Goal: Obtain resource: Download file/media

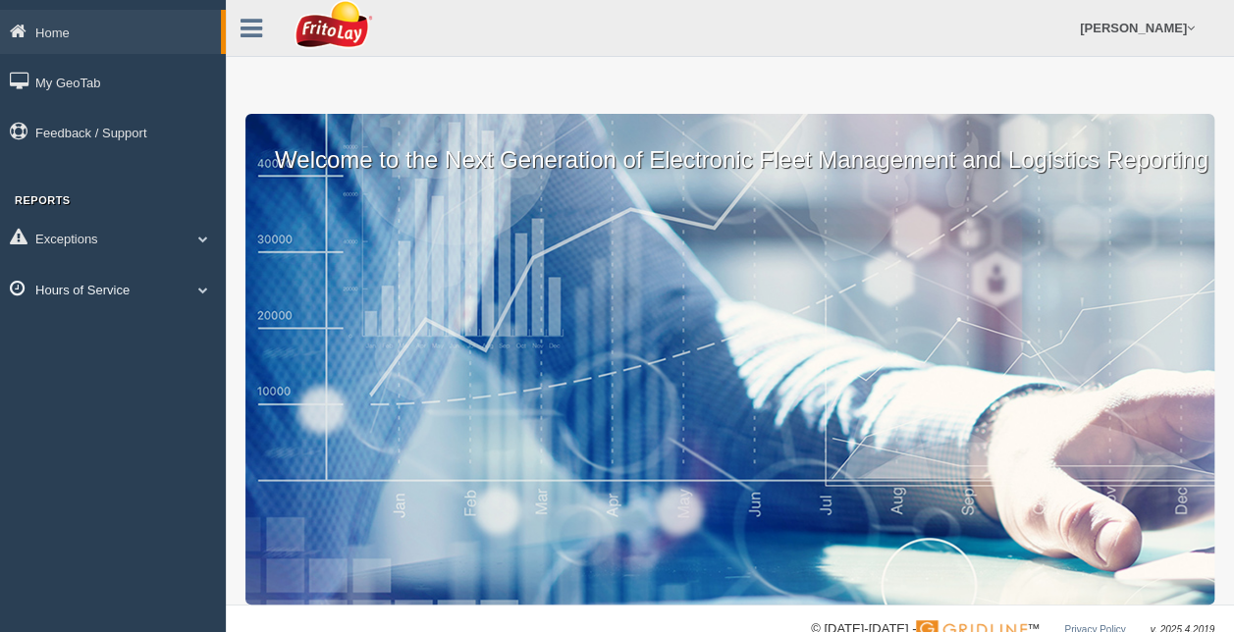
click at [99, 288] on link "Hours of Service" at bounding box center [113, 289] width 226 height 44
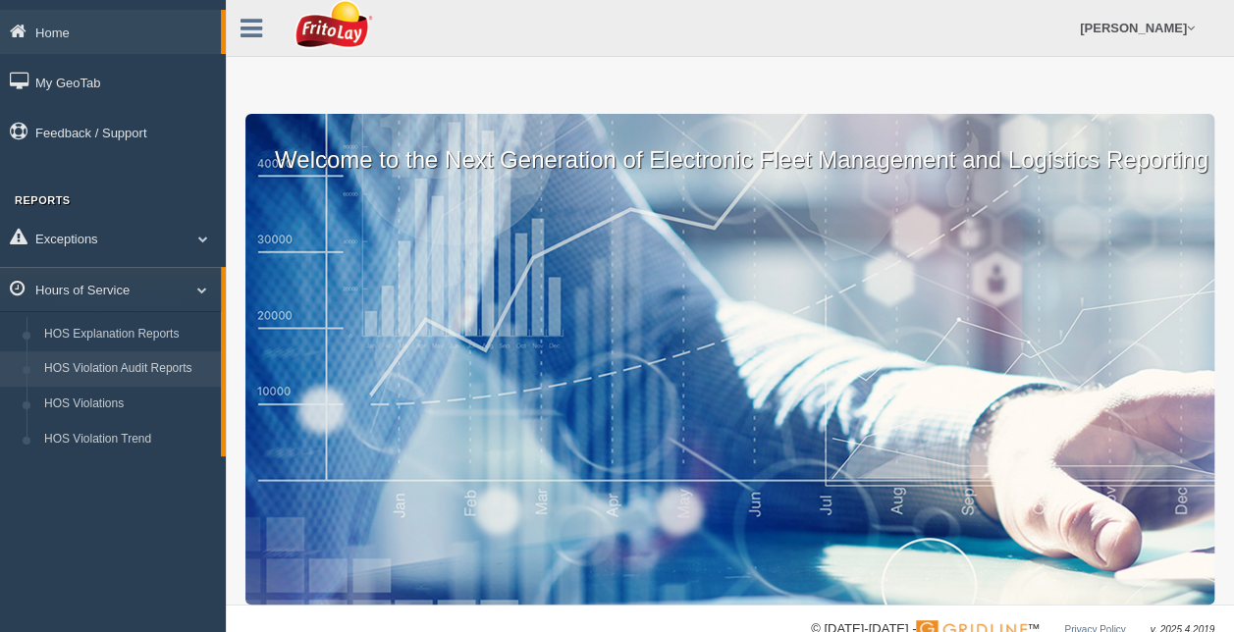
click at [112, 367] on link "HOS Violation Audit Reports" at bounding box center [128, 368] width 186 height 35
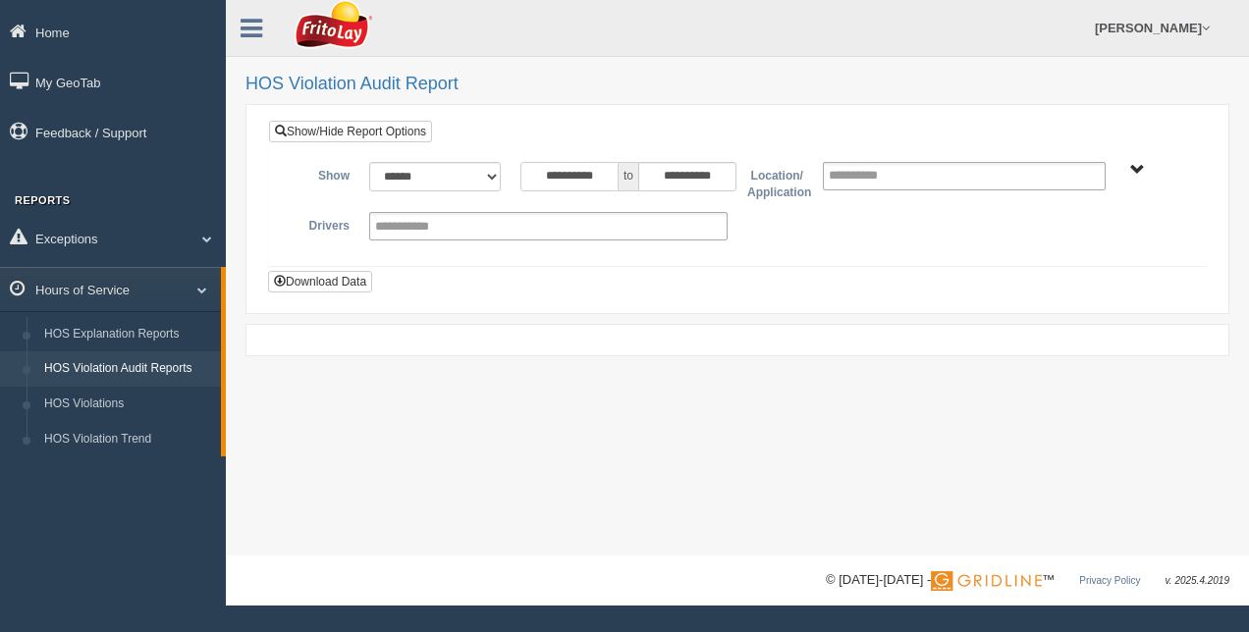
click at [552, 170] on input "**********" at bounding box center [569, 176] width 98 height 29
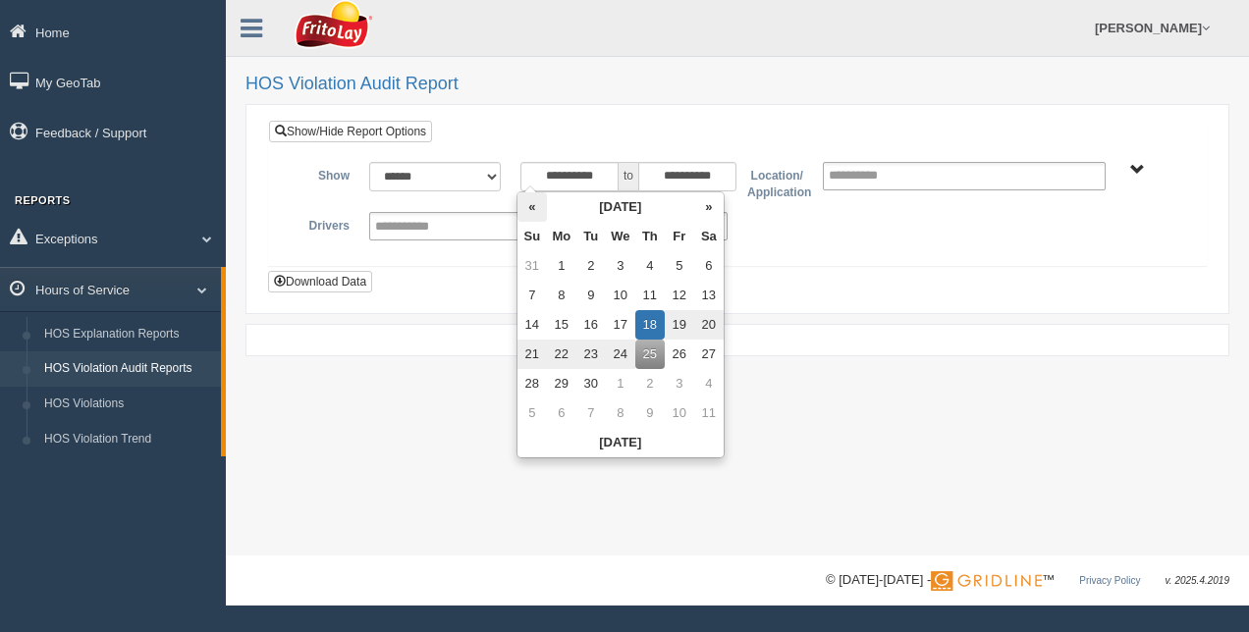
click at [525, 205] on th "«" at bounding box center [531, 206] width 29 height 29
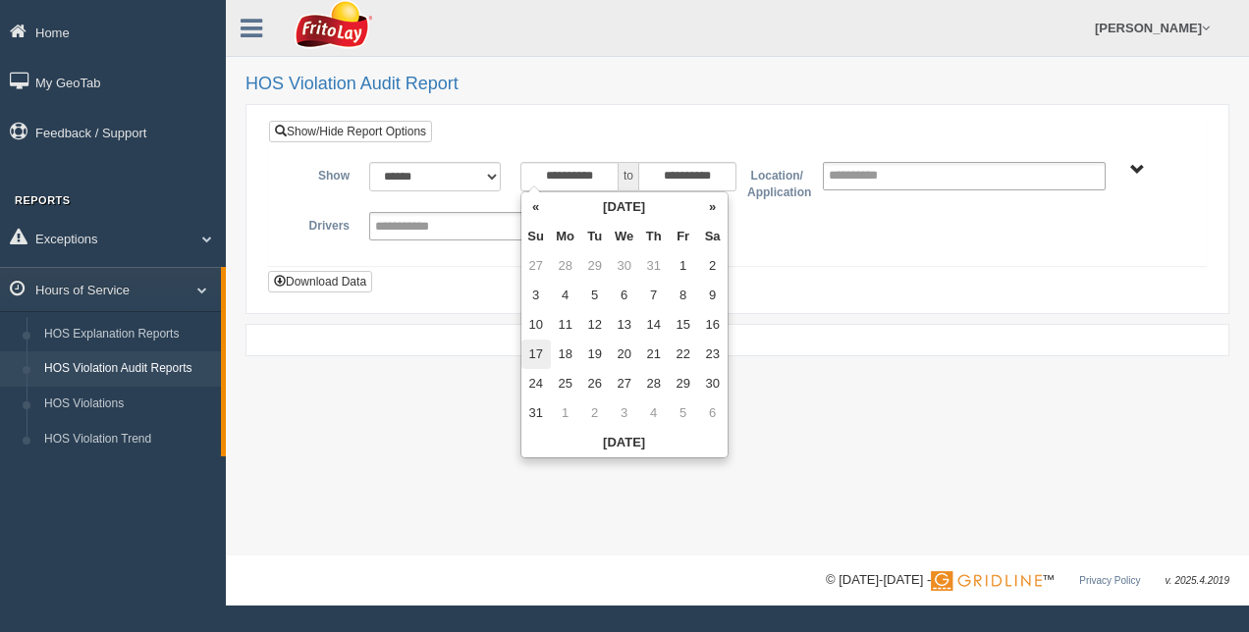
click at [539, 351] on td "17" at bounding box center [535, 354] width 29 height 29
type input "**********"
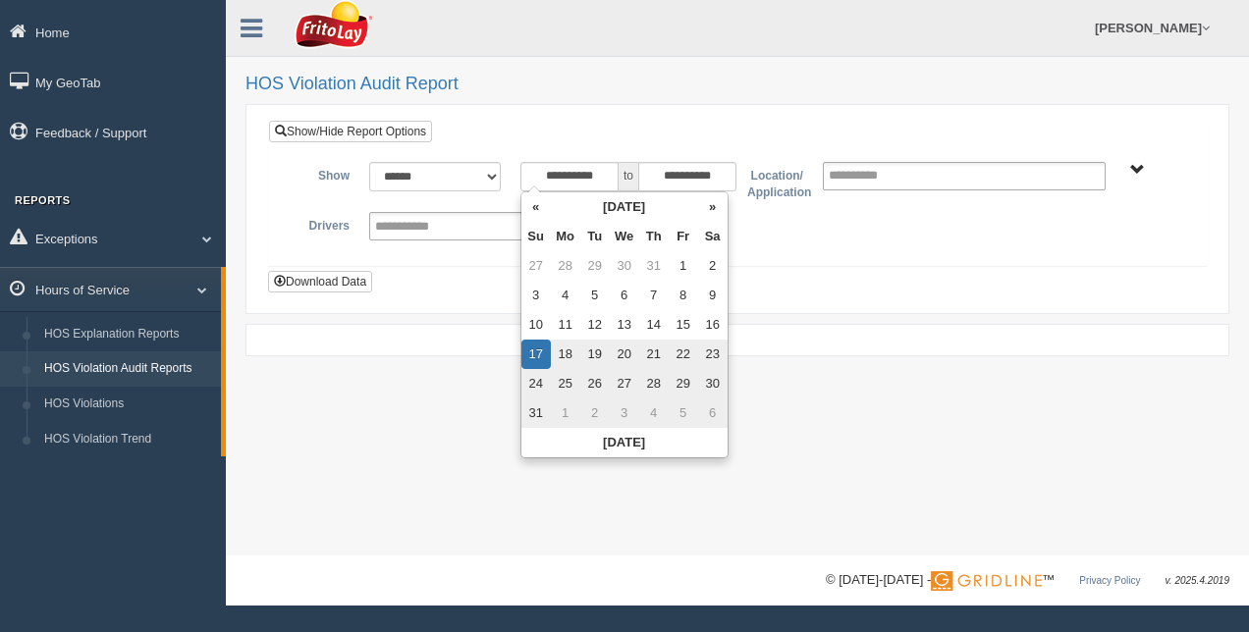
click at [790, 251] on div "**********" at bounding box center [737, 206] width 936 height 118
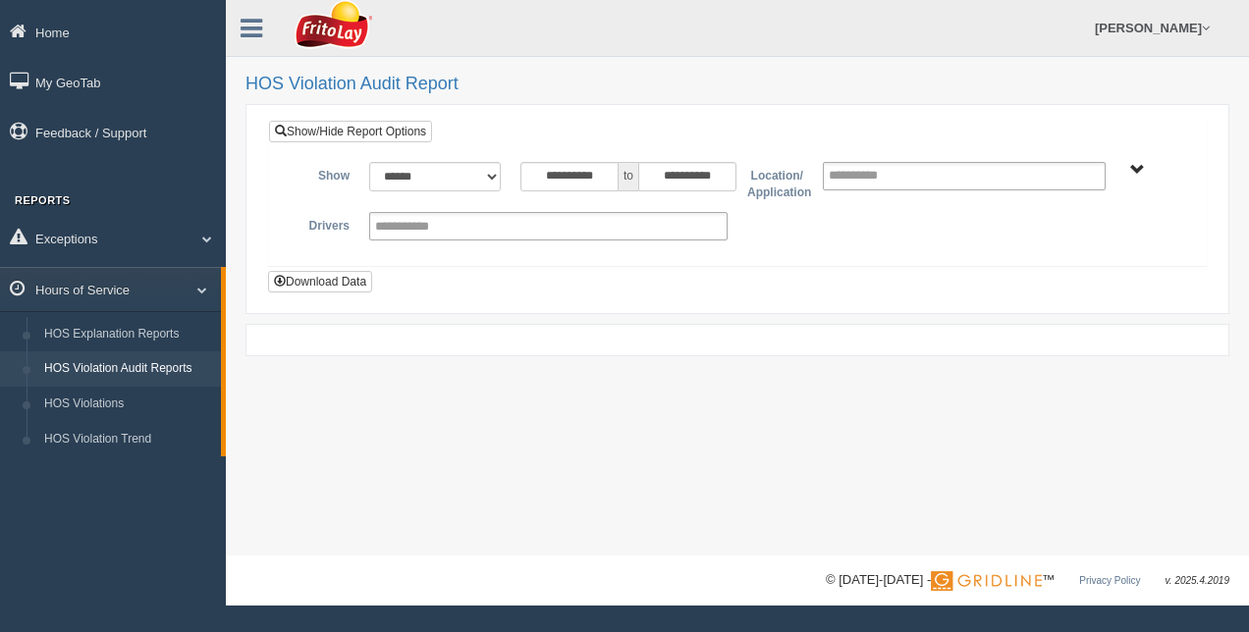
click at [1139, 167] on span "RETAIL SALES" at bounding box center [1137, 170] width 15 height 15
click at [1089, 237] on button "RETAIL SALES" at bounding box center [1083, 241] width 105 height 22
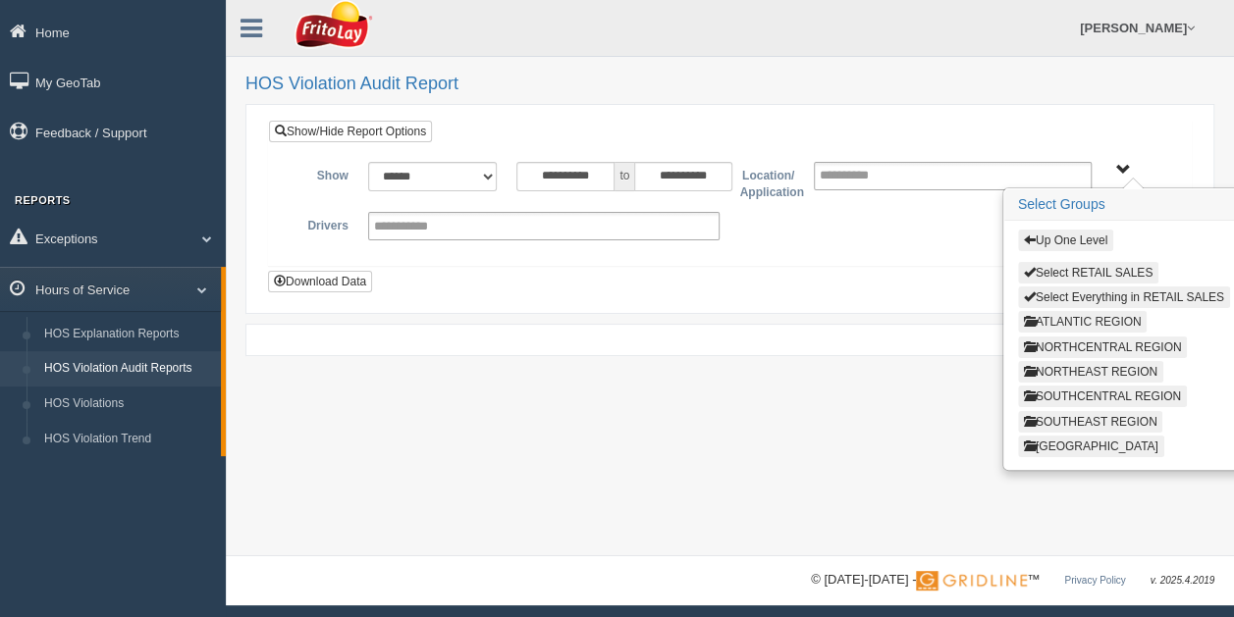
click at [1078, 322] on button "ATLANTIC REGION" at bounding box center [1083, 322] width 130 height 22
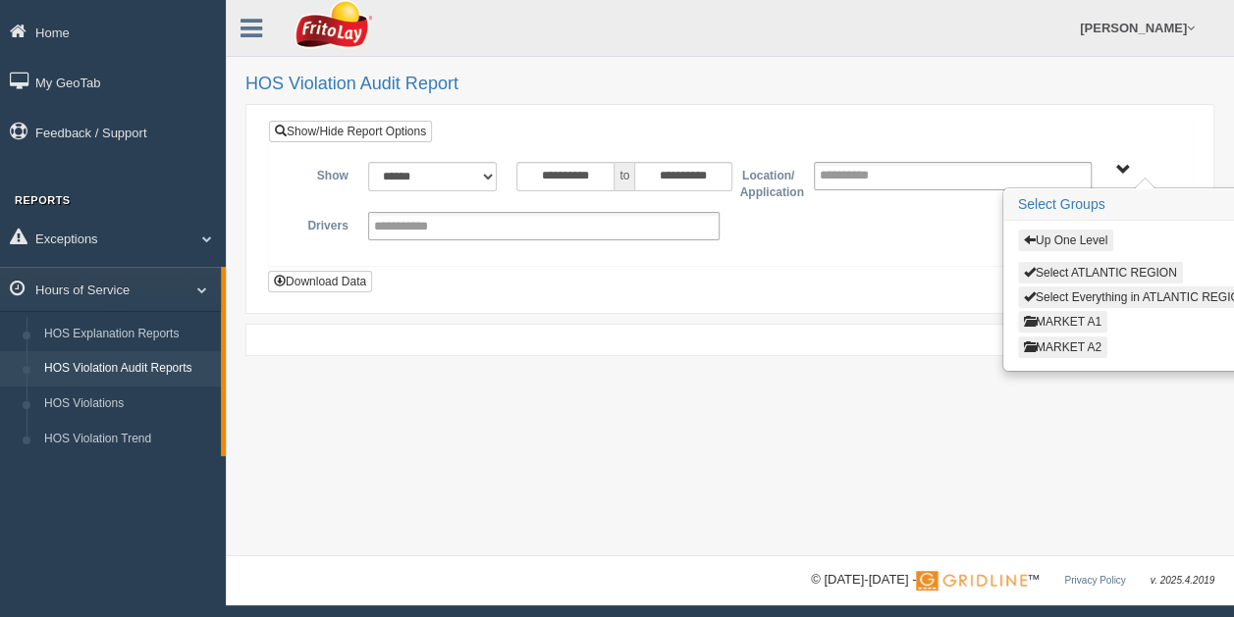
click at [1078, 322] on button "MARKET A1" at bounding box center [1062, 322] width 89 height 22
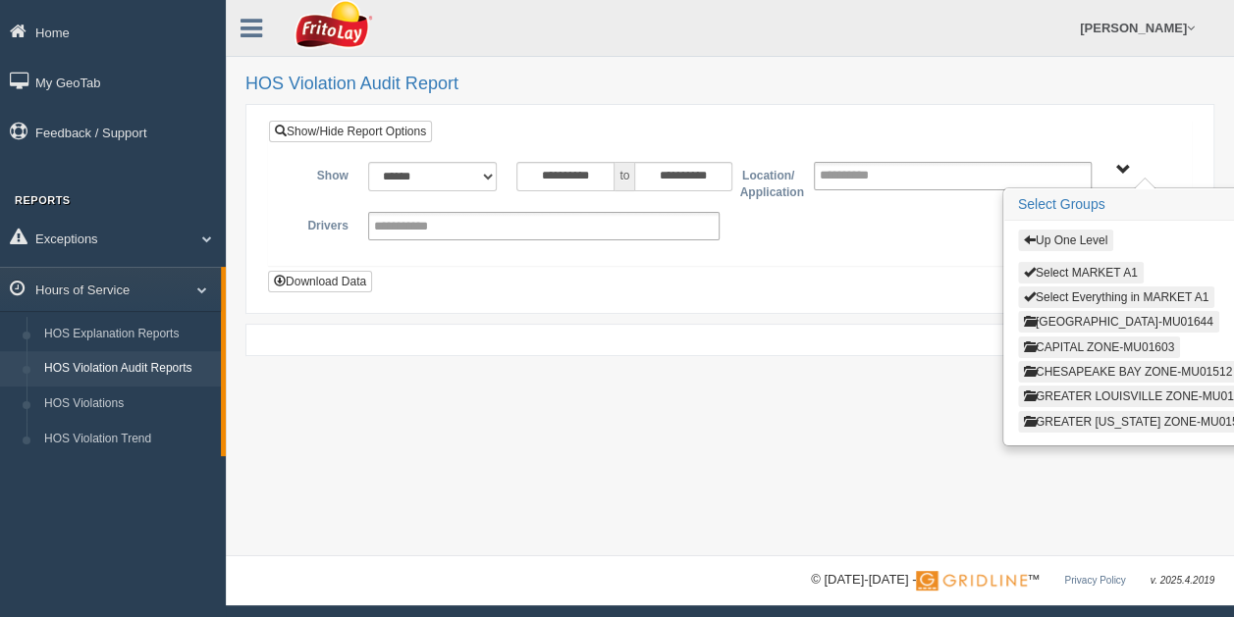
click at [1076, 340] on button "CAPITAL ZONE-MU01603" at bounding box center [1099, 348] width 162 height 22
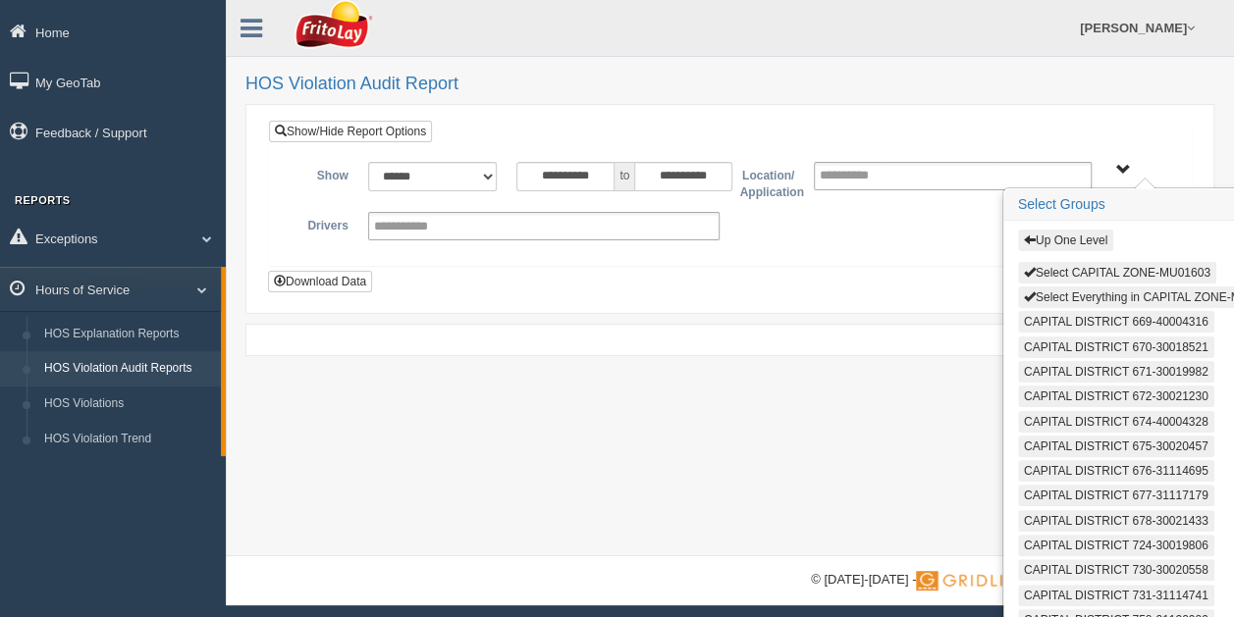
click at [1056, 289] on button "Select Everything in CAPITAL ZONE-MU01603" at bounding box center [1153, 298] width 270 height 22
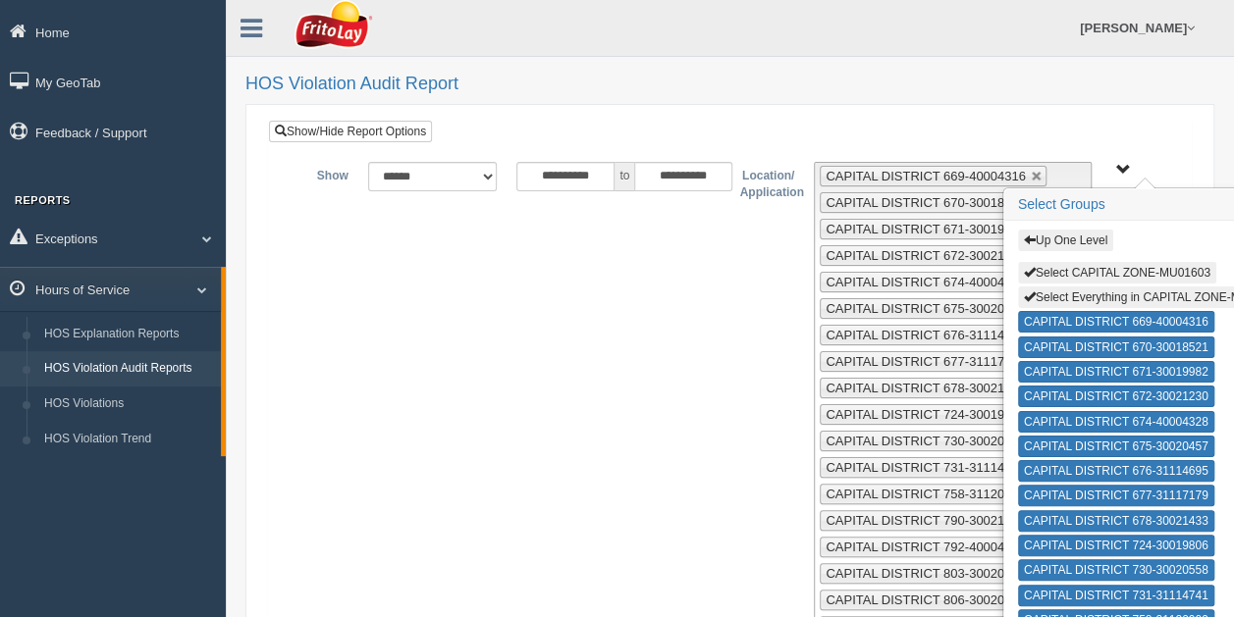
click at [1112, 165] on div "Up One Level Select CAPITAL ZONE-MU01603 Select Everything in CAPITAL ZONE-MU01…" at bounding box center [1138, 169] width 55 height 15
click at [1123, 168] on span "Up One Level Select CAPITAL ZONE-MU01603 Select Everything in CAPITAL ZONE-MU01…" at bounding box center [1123, 170] width 15 height 15
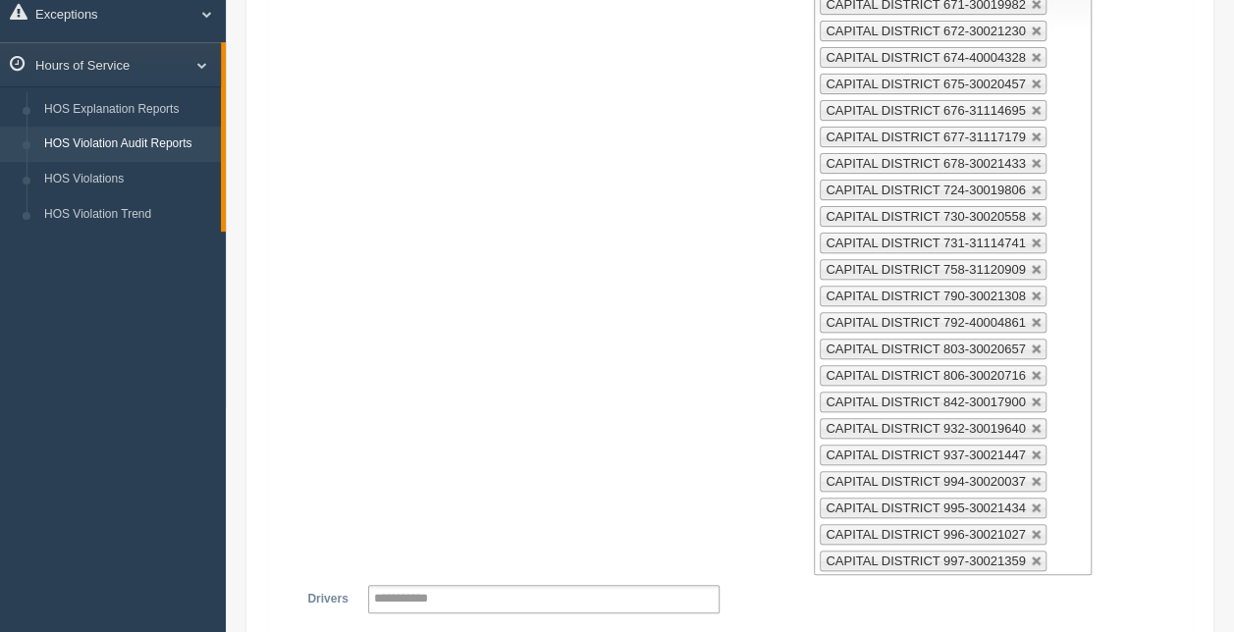
scroll to position [385, 0]
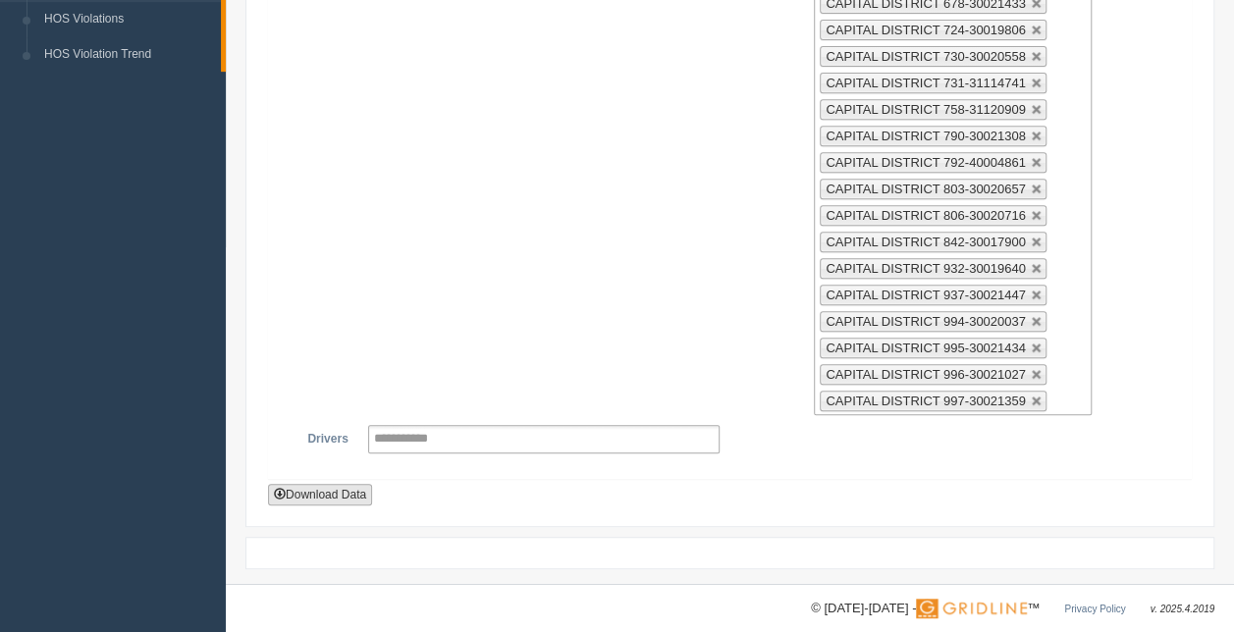
click at [328, 484] on button "Download Data" at bounding box center [320, 495] width 104 height 22
